Goal: Obtain resource: Obtain resource

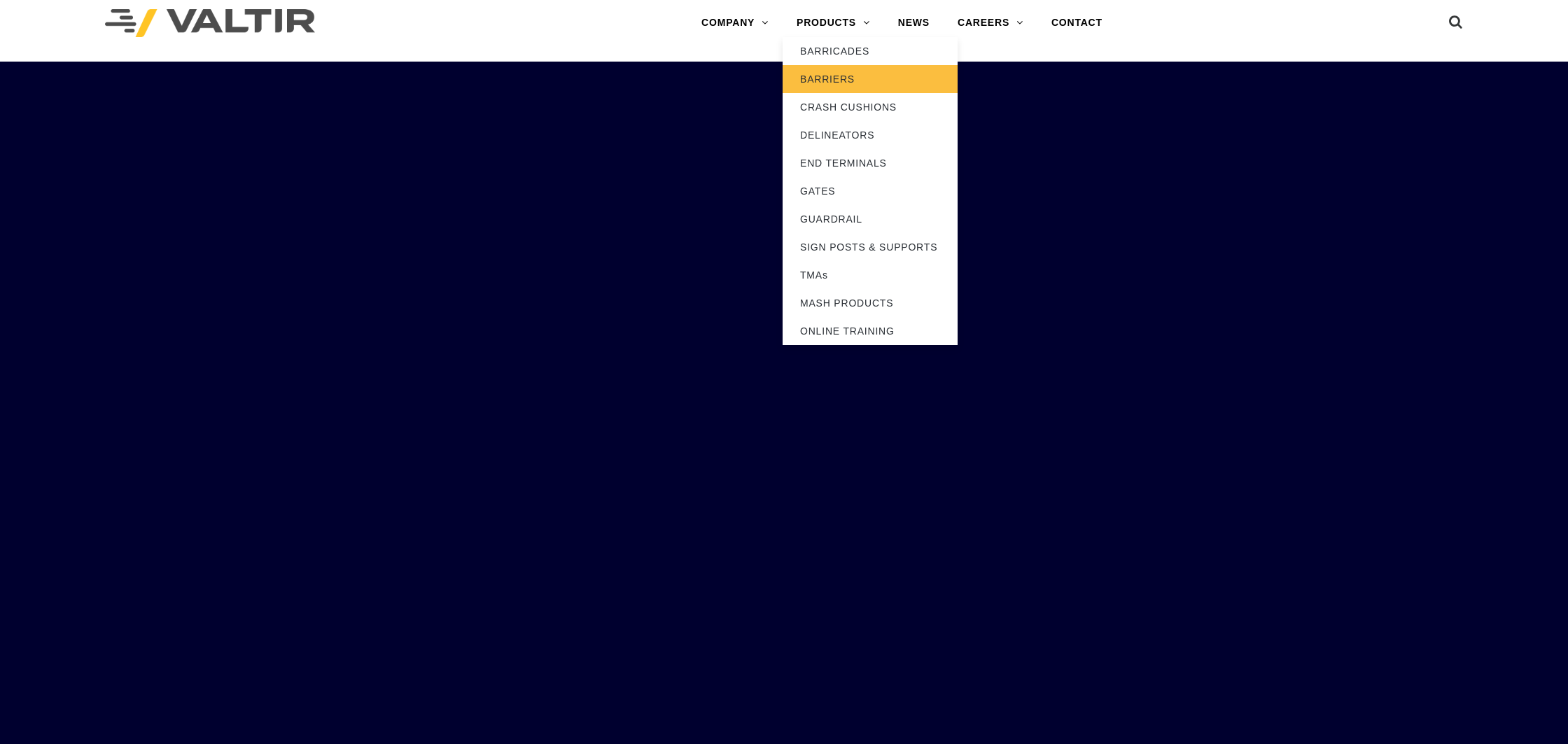
scroll to position [11, 0]
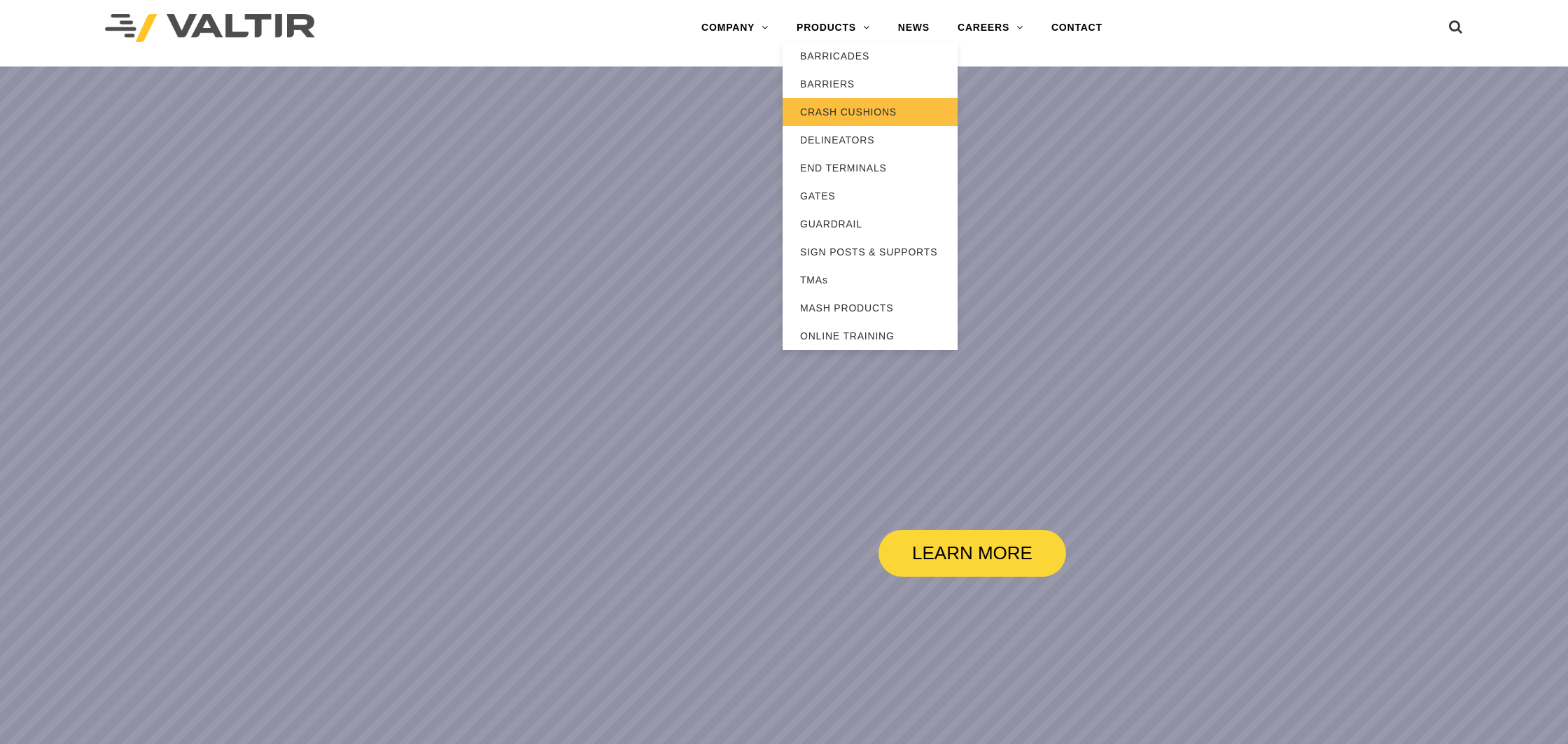
click at [843, 109] on link "CRASH CUSHIONS" at bounding box center [870, 111] width 175 height 28
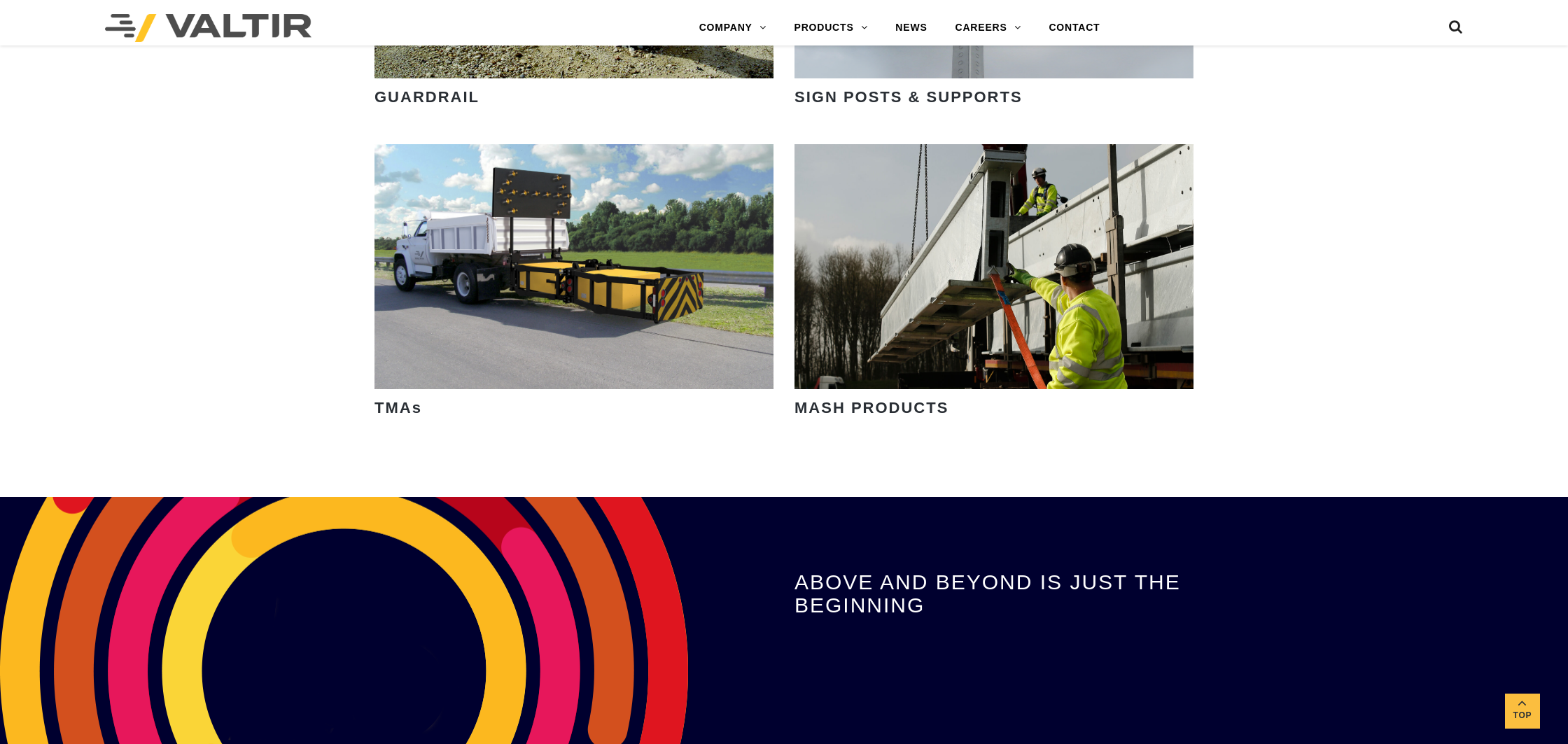
scroll to position [2337, 0]
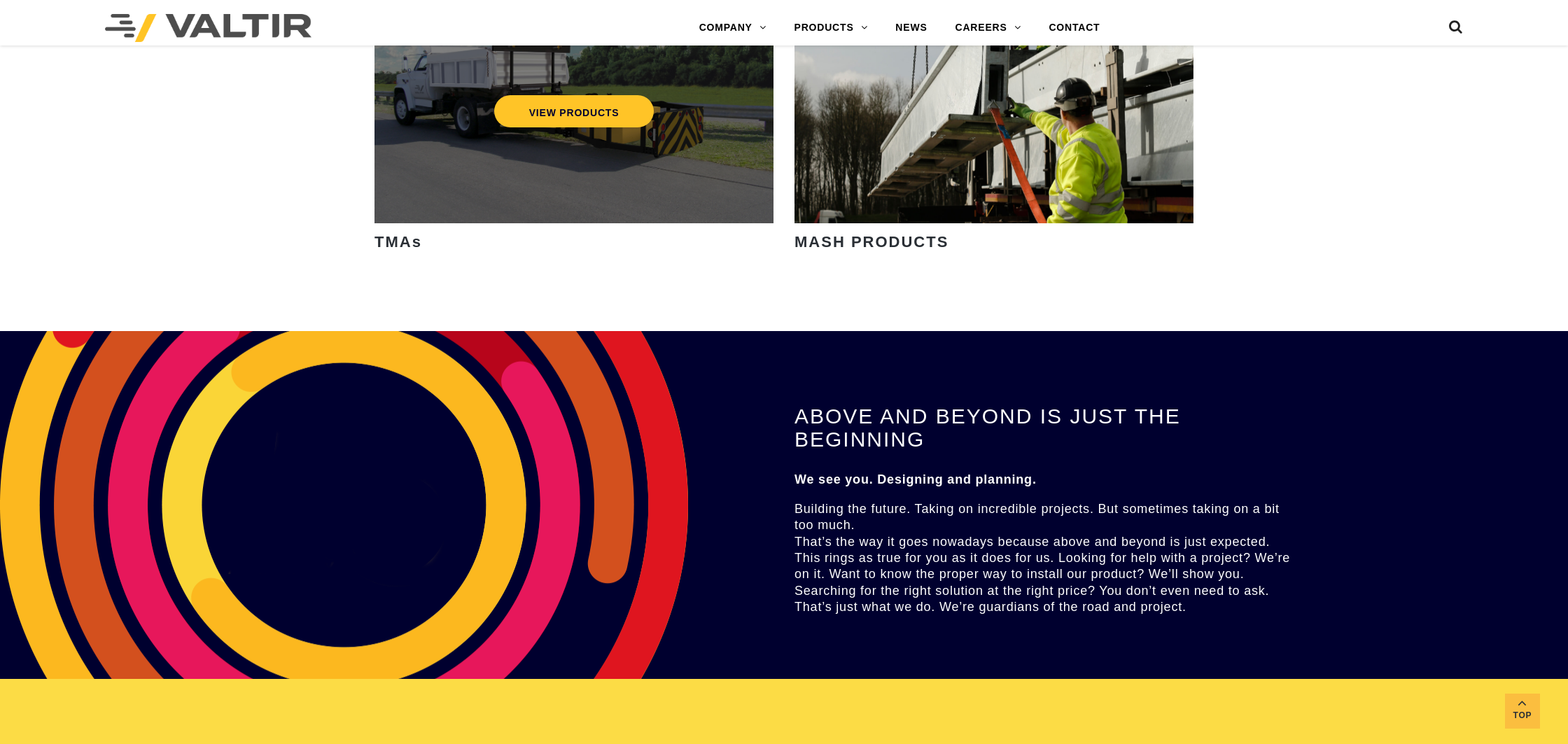
click at [665, 177] on div "VIEW PRODUCTS" at bounding box center [574, 101] width 399 height 245
click at [618, 108] on link "VIEW PRODUCTS" at bounding box center [574, 111] width 160 height 32
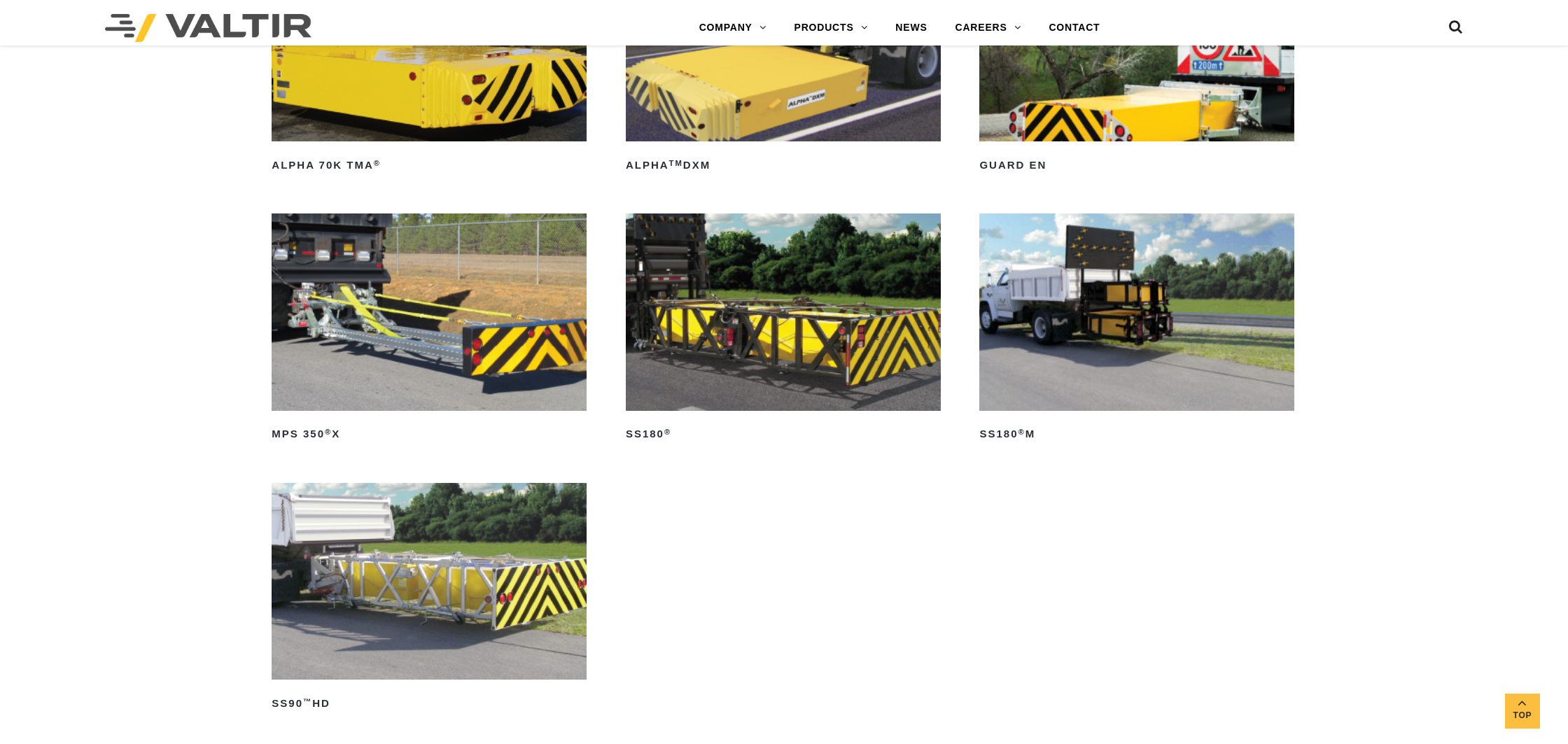
scroll to position [938, 0]
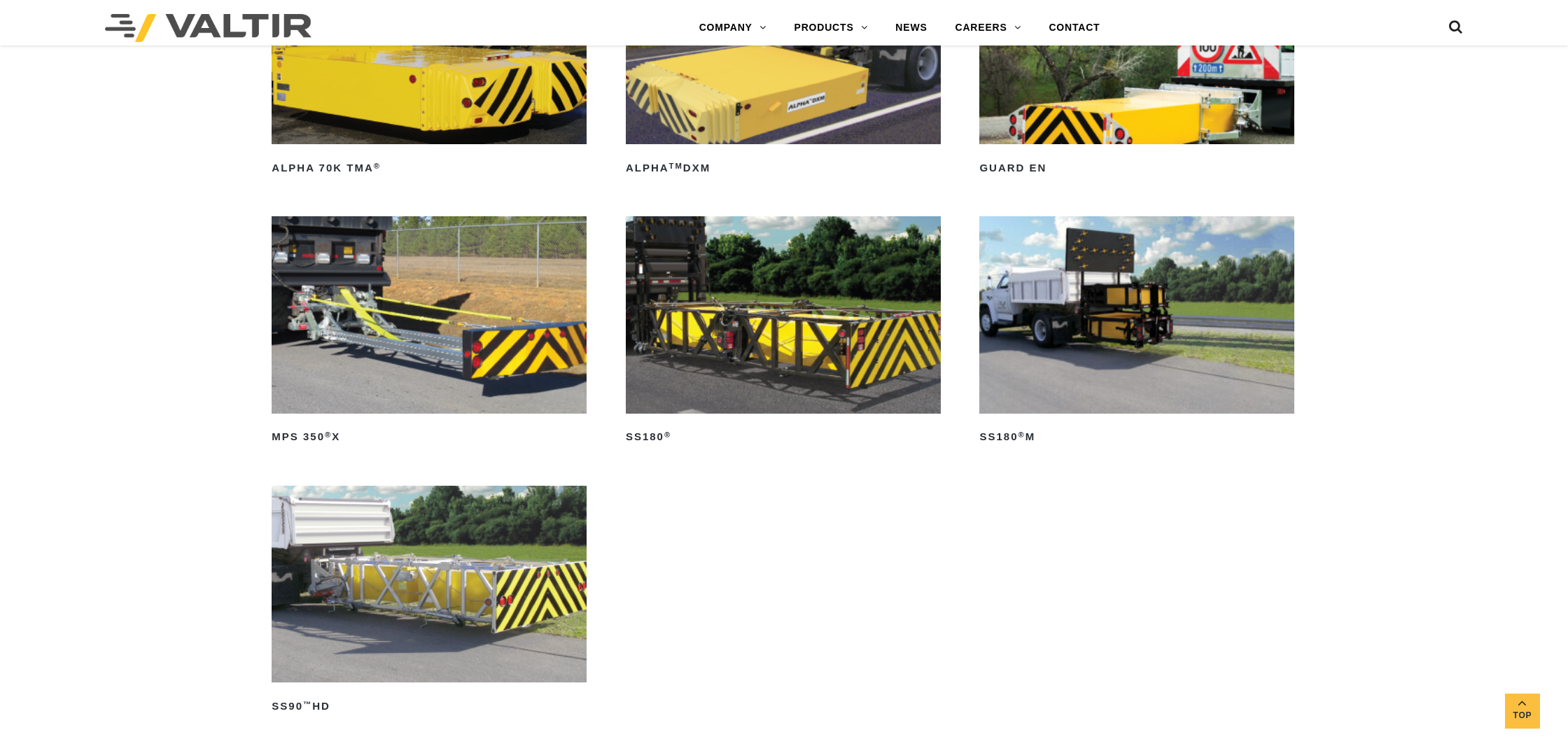
click at [480, 364] on img at bounding box center [429, 315] width 315 height 197
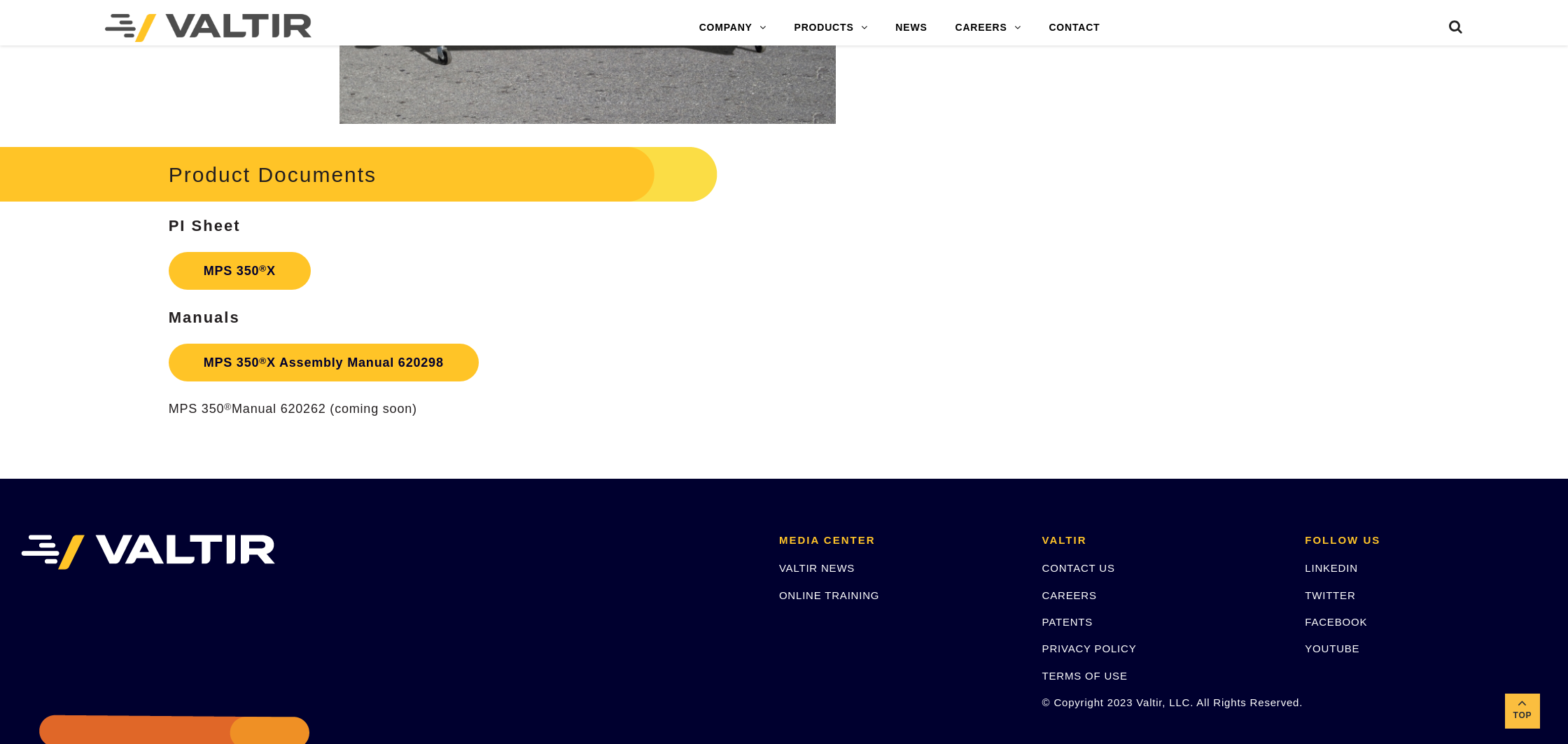
scroll to position [2452, 0]
click at [237, 267] on strong "MPS 350 ® X" at bounding box center [240, 270] width 72 height 14
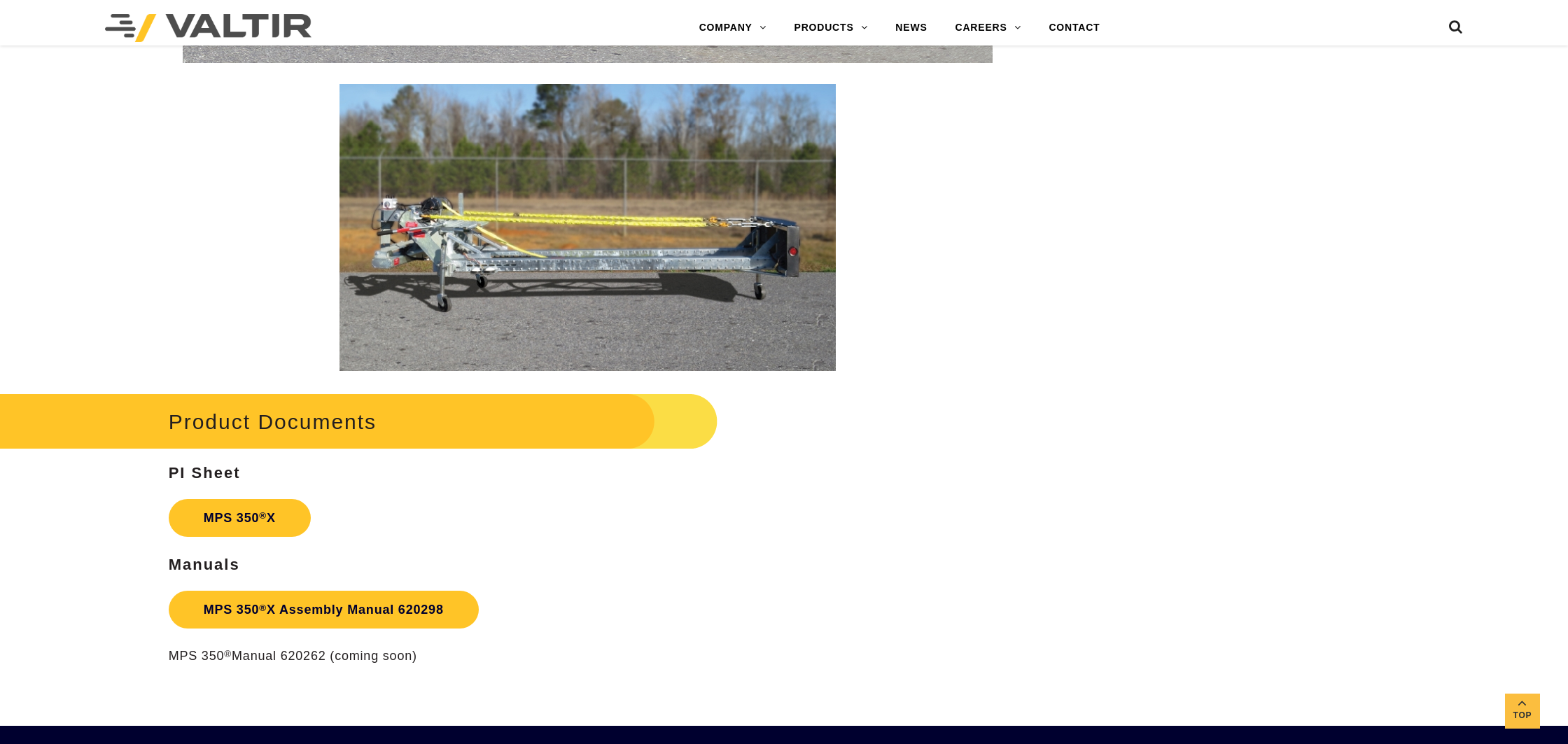
scroll to position [2411, 0]
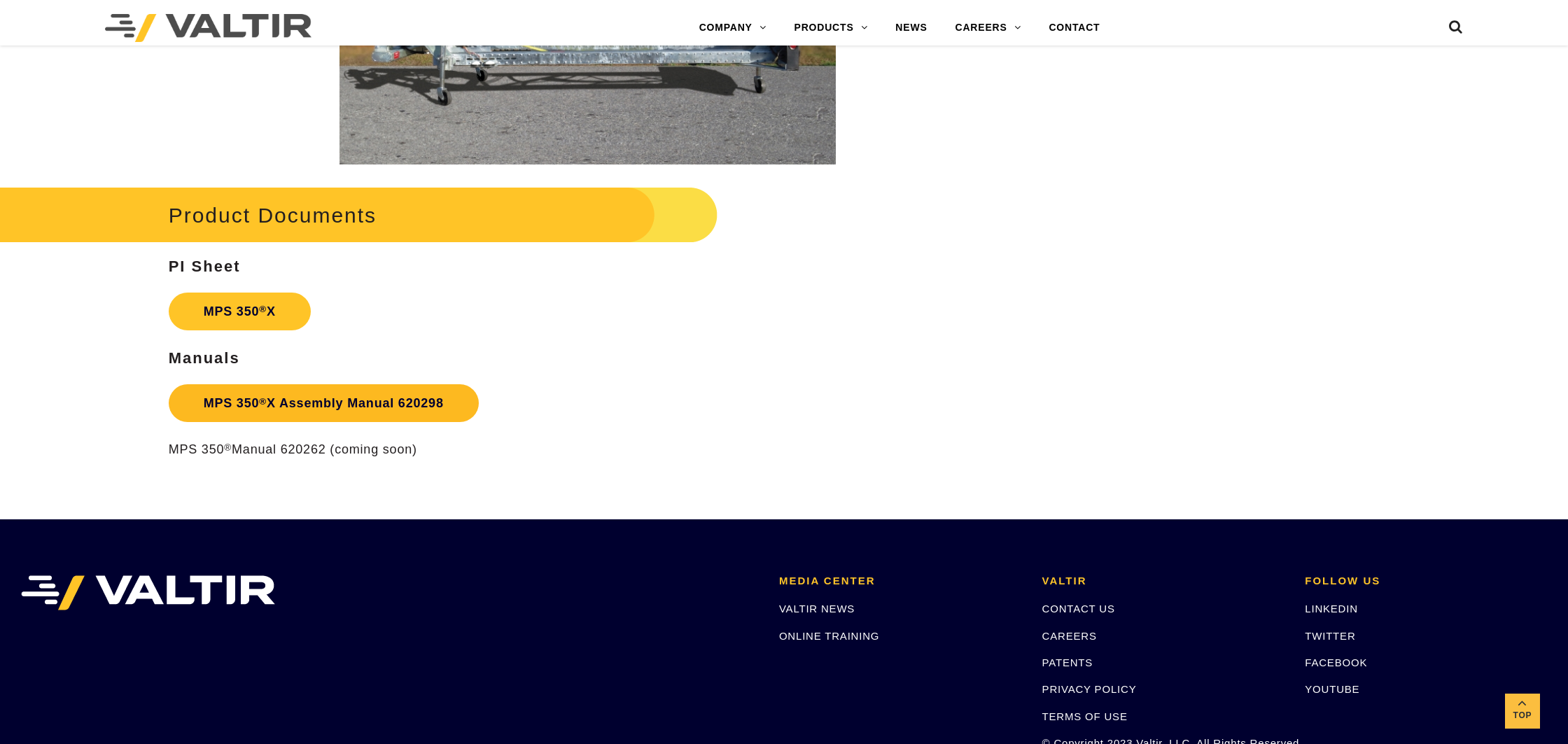
click at [349, 409] on link "MPS 350 ® X Assembly Manual 620298" at bounding box center [323, 403] width 310 height 38
